Goal: Transaction & Acquisition: Purchase product/service

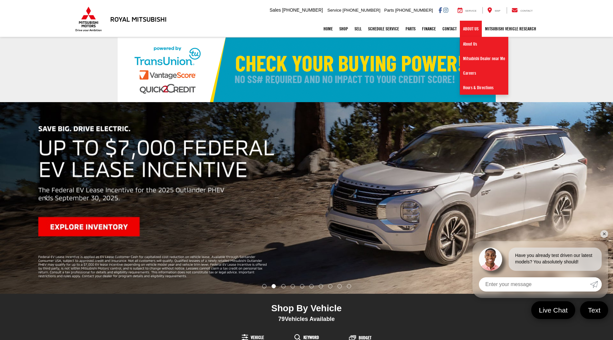
click at [469, 27] on link "About Us" at bounding box center [471, 29] width 22 height 16
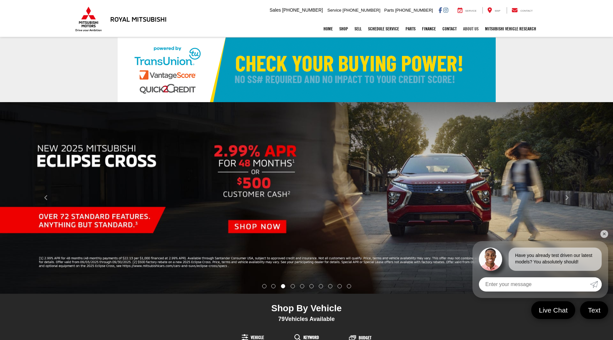
click at [470, 28] on link "About Us" at bounding box center [471, 29] width 22 height 16
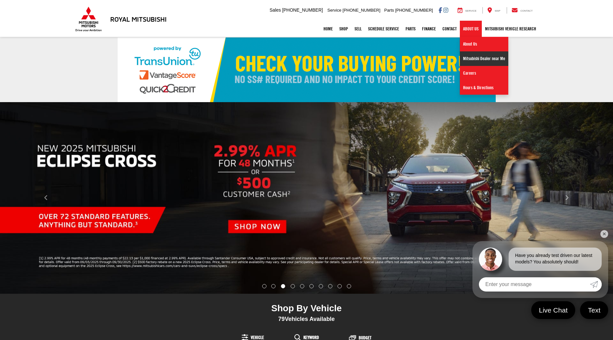
click at [471, 56] on link "Mitsubishi Dealer near Me" at bounding box center [484, 58] width 48 height 15
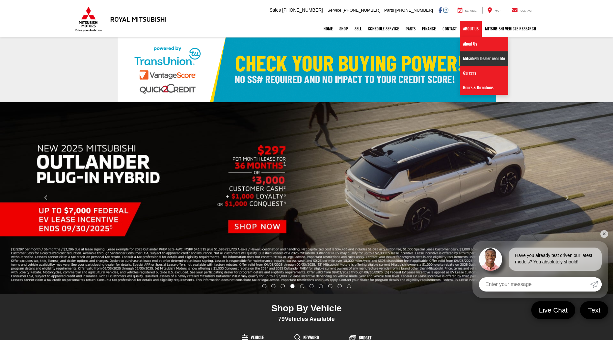
click at [487, 60] on link "Mitsubishi Dealer near Me" at bounding box center [484, 58] width 48 height 15
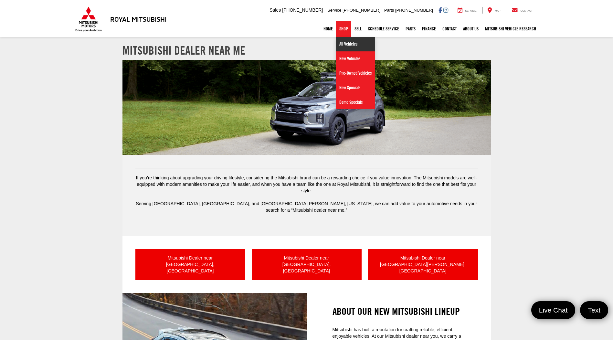
click at [338, 41] on link "All Vehicles" at bounding box center [355, 44] width 39 height 15
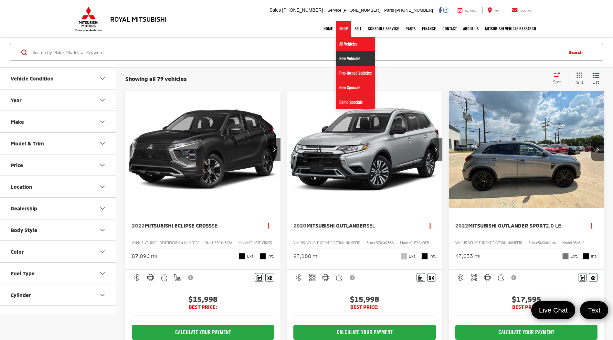
click at [345, 56] on link "New Vehicles" at bounding box center [355, 58] width 39 height 15
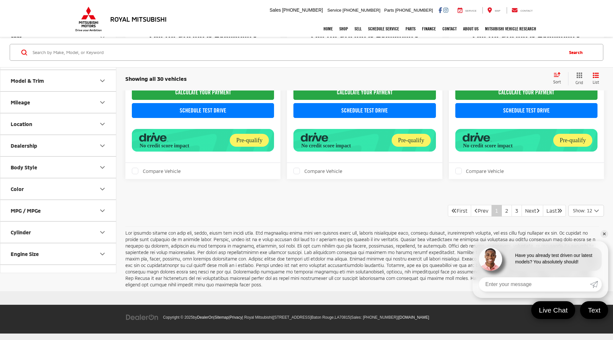
scroll to position [1448, 0]
click at [501, 211] on link "2" at bounding box center [506, 211] width 10 height 12
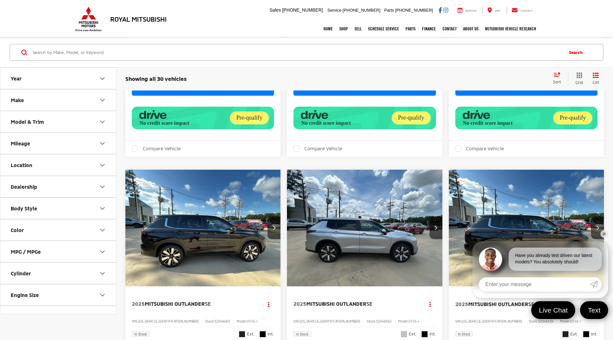
scroll to position [646, 0]
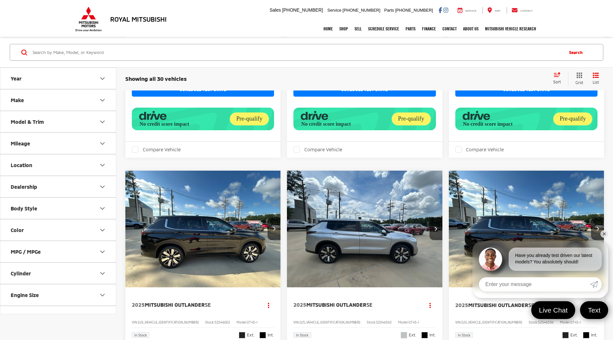
click at [35, 99] on button "Make" at bounding box center [58, 100] width 116 height 21
click at [37, 82] on button "Year" at bounding box center [58, 78] width 116 height 21
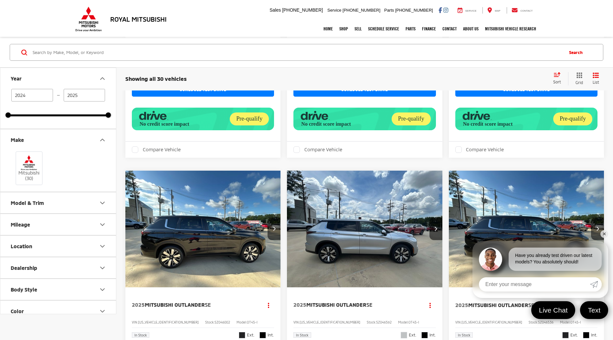
click at [62, 154] on div "Mitsubishi (30)" at bounding box center [58, 168] width 100 height 36
click at [54, 204] on button "Model & Trim" at bounding box center [58, 202] width 116 height 21
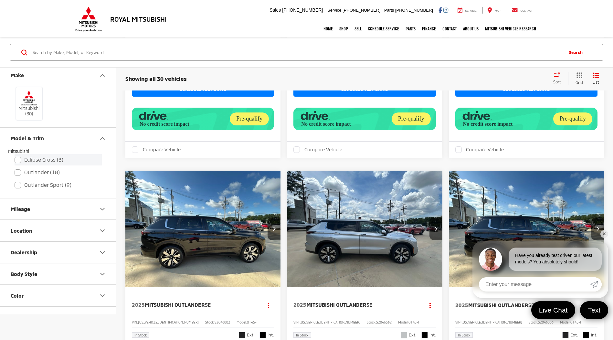
click at [15, 160] on label "Eclipse Cross (3)" at bounding box center [58, 159] width 87 height 11
click at [15, 156] on input "Eclipse Cross (3)" at bounding box center [15, 155] width 0 height 0
checkbox input "true"
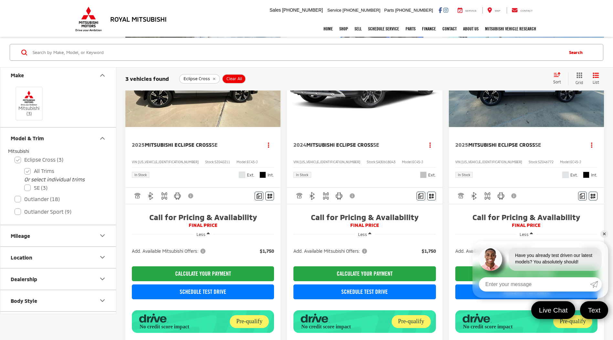
scroll to position [139, 0]
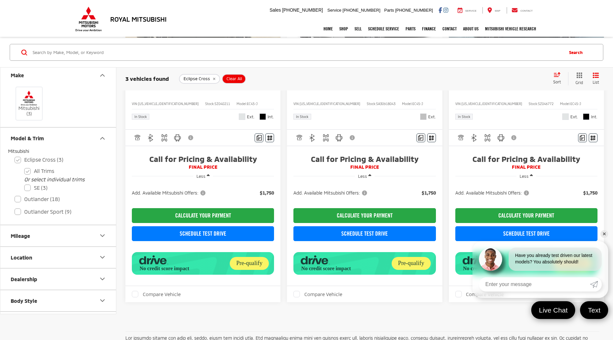
click at [40, 242] on button "Mileage" at bounding box center [58, 235] width 116 height 21
click at [52, 279] on button "Dealership" at bounding box center [58, 279] width 116 height 21
